Goal: Task Accomplishment & Management: Manage account settings

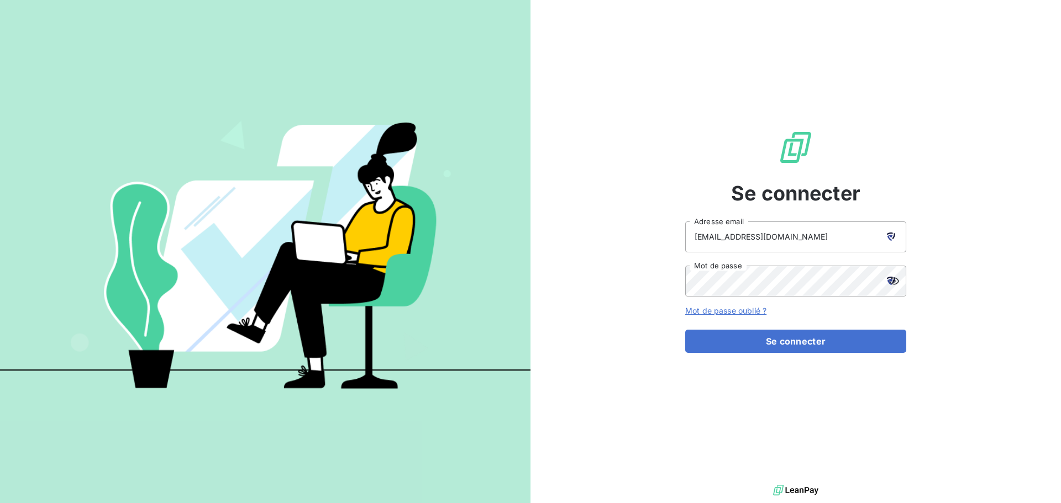
type input "[EMAIL_ADDRESS][DOMAIN_NAME]"
click at [685, 330] on button "Se connecter" at bounding box center [795, 341] width 221 height 23
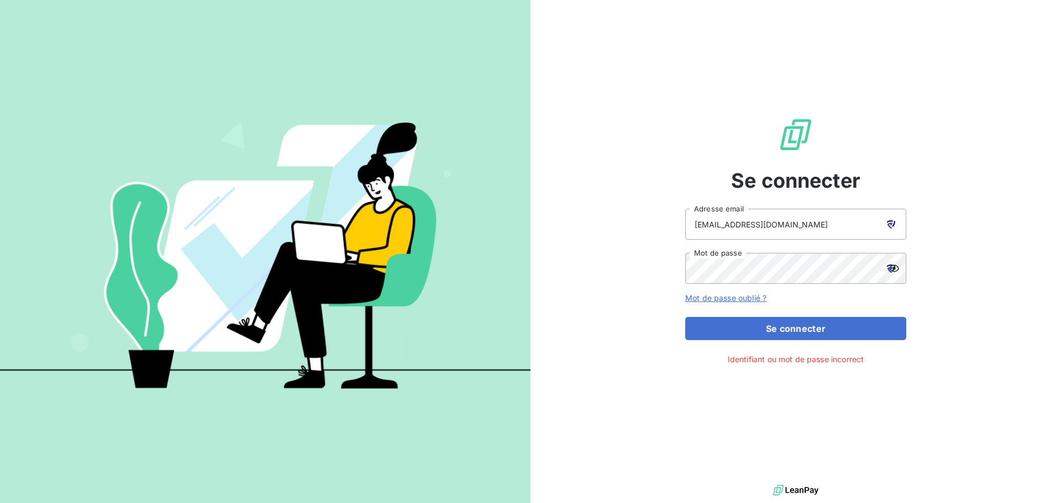
click at [898, 269] on div at bounding box center [890, 268] width 31 height 31
click at [894, 268] on icon at bounding box center [891, 269] width 8 height 8
click at [892, 268] on icon at bounding box center [891, 269] width 8 height 8
click at [589, 278] on div "Se connecter [EMAIL_ADDRESS][DOMAIN_NAME] Adresse email Mot de passe Mot de pas…" at bounding box center [795, 241] width 530 height 482
click at [685, 317] on button "Se connecter" at bounding box center [795, 328] width 221 height 23
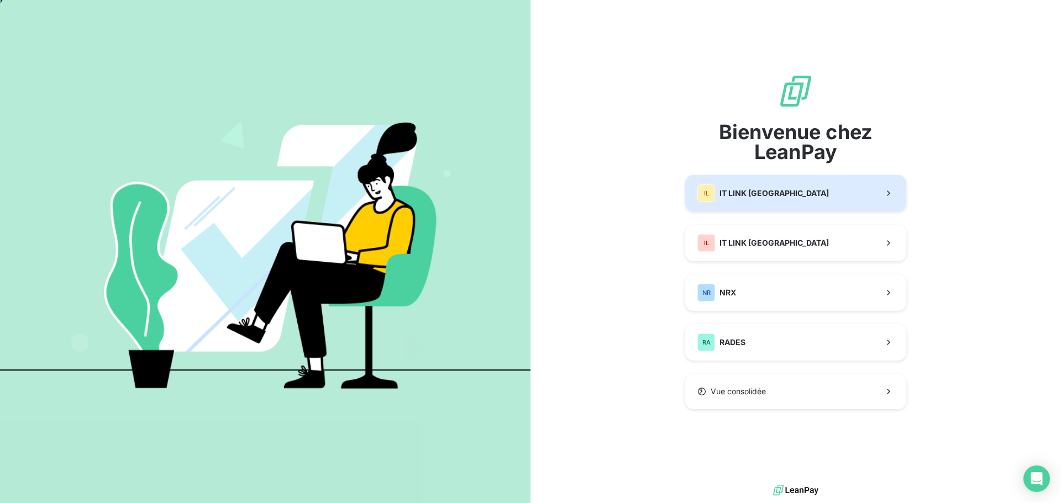
click at [745, 202] on div "IL IT LINK [GEOGRAPHIC_DATA]" at bounding box center [762, 194] width 131 height 18
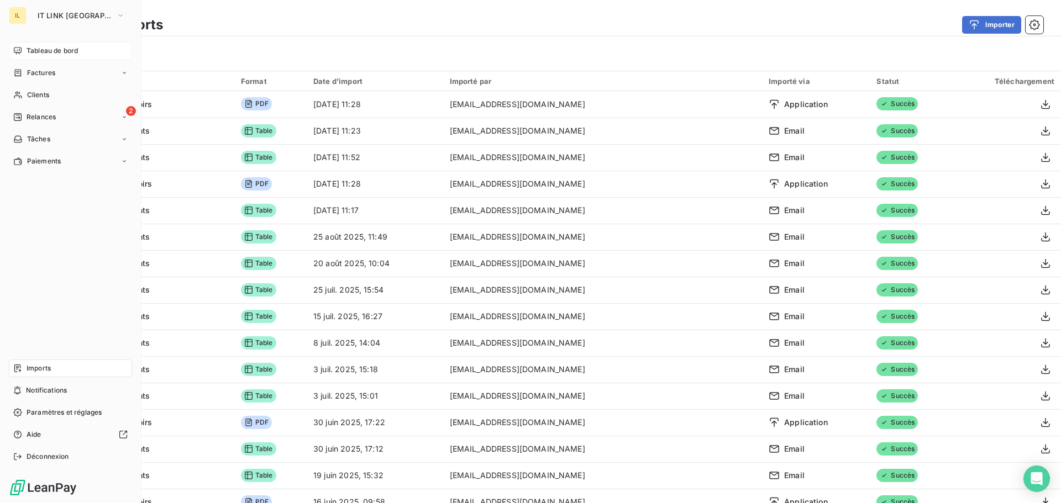
click at [59, 44] on div "Tableau de bord" at bounding box center [70, 51] width 123 height 18
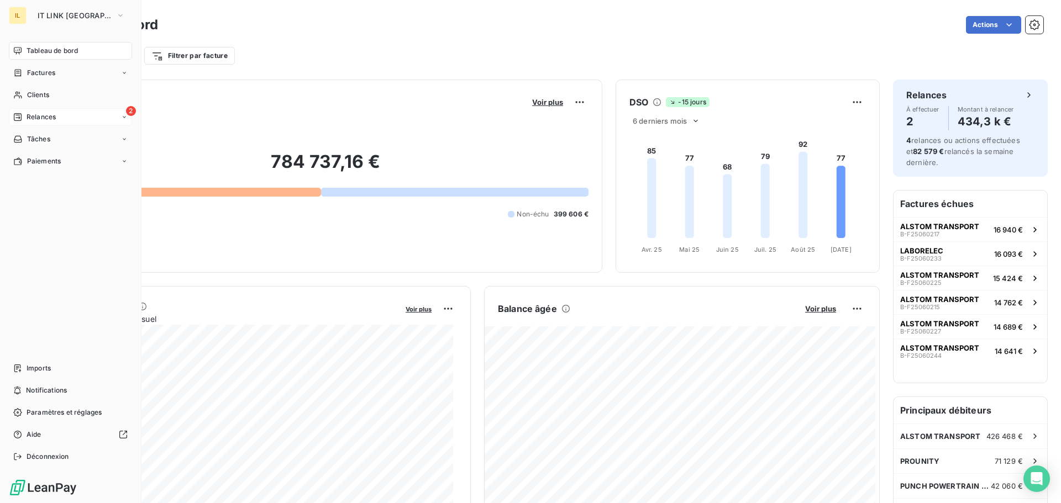
click at [128, 112] on span "2" at bounding box center [131, 111] width 10 height 10
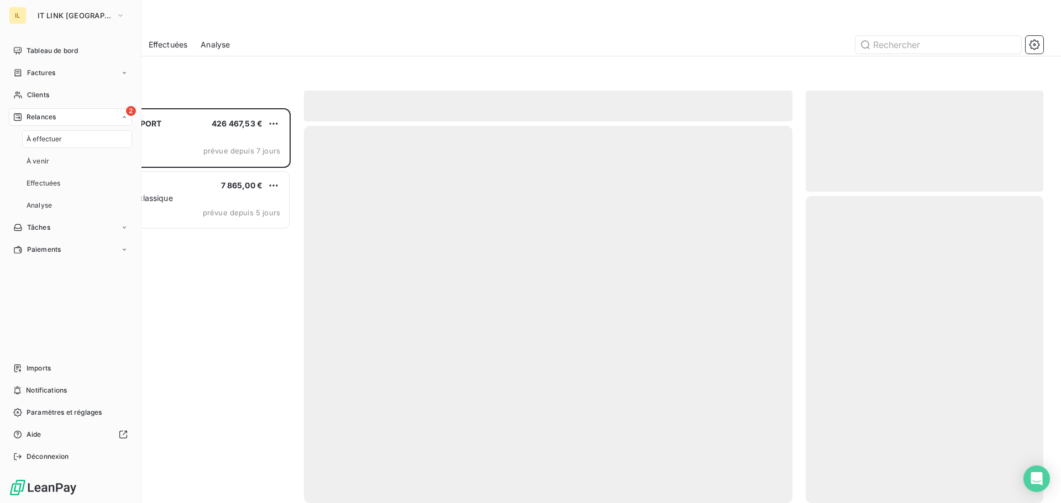
click at [52, 120] on span "Relances" at bounding box center [41, 117] width 29 height 10
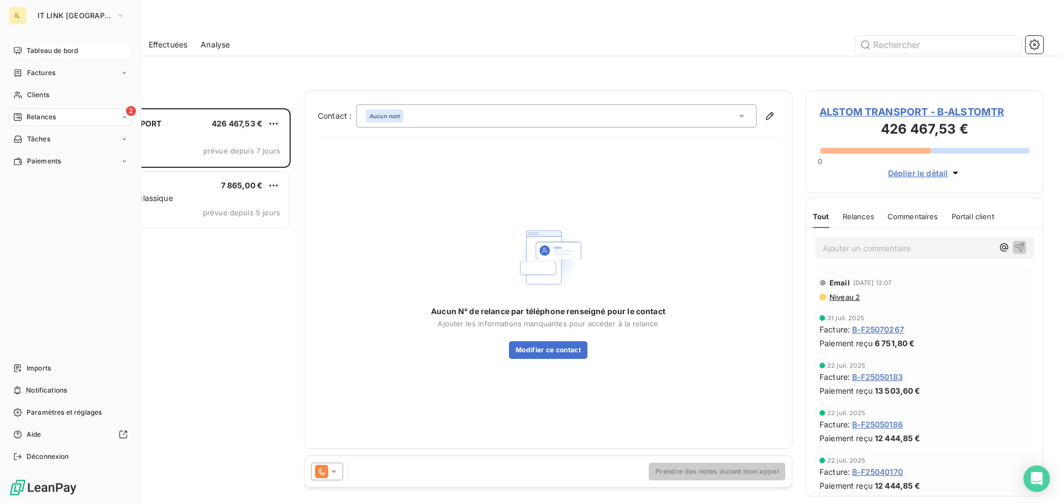
click at [16, 48] on icon at bounding box center [18, 50] width 8 height 7
